Goal: Entertainment & Leisure: Consume media (video, audio)

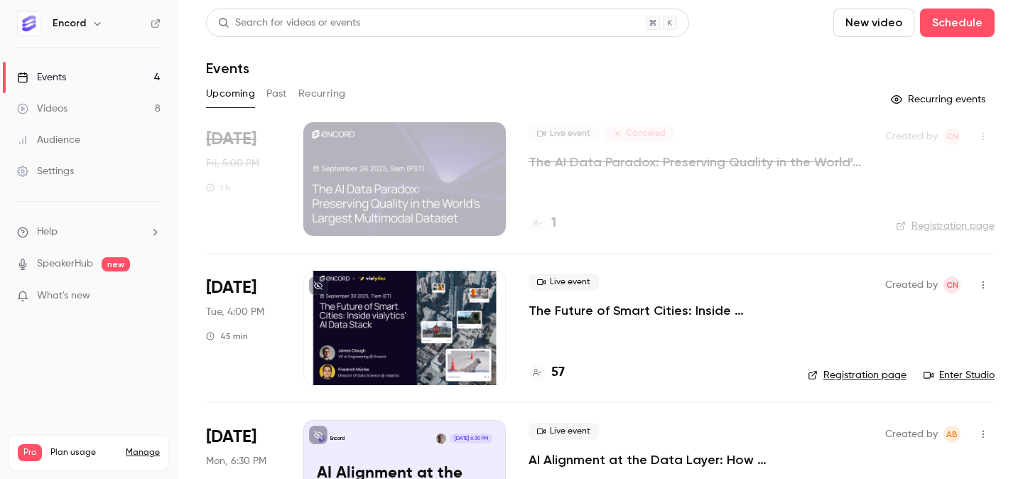
click at [279, 95] on button "Past" at bounding box center [276, 93] width 21 height 23
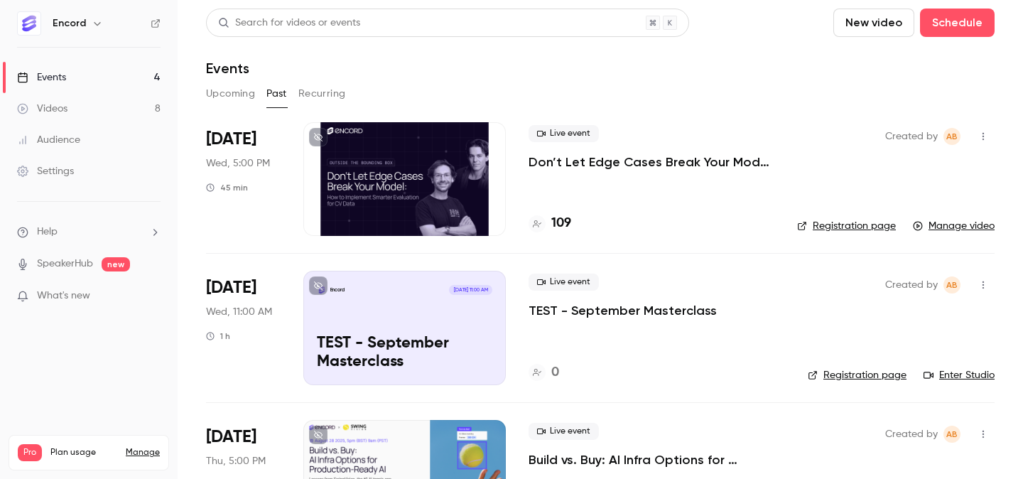
click at [686, 161] on p "Don’t Let Edge Cases Break Your Model: How to Implement Smarter Evaluation for …" at bounding box center [652, 161] width 246 height 17
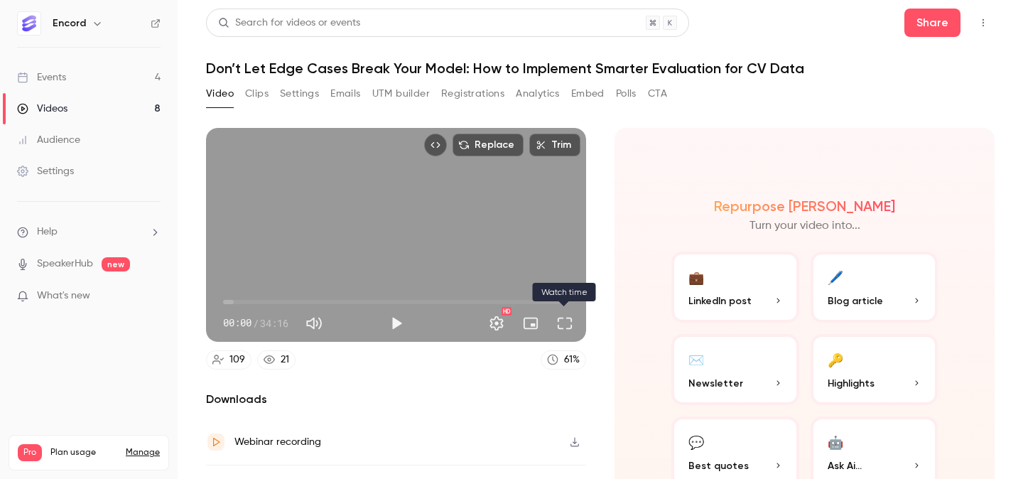
scroll to position [78, 0]
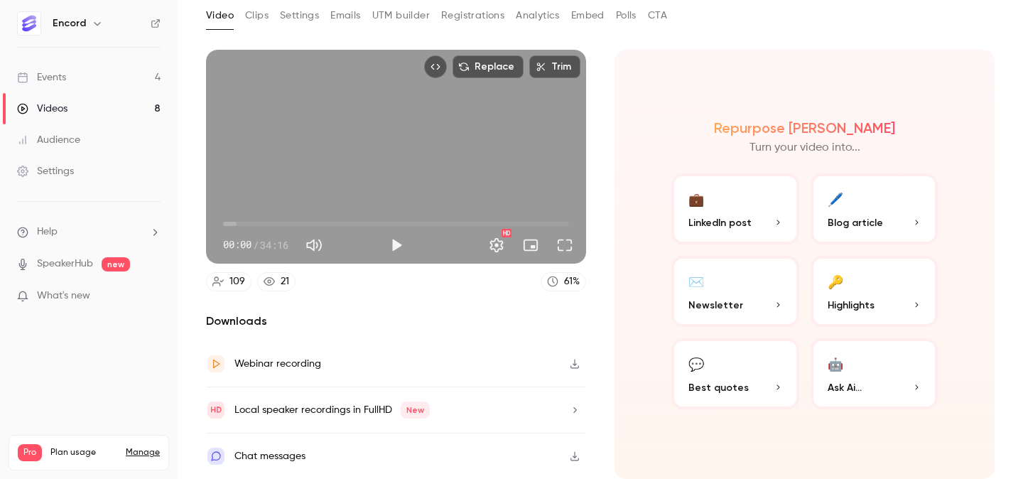
click at [576, 360] on icon "button" at bounding box center [574, 364] width 11 height 10
